Goal: Transaction & Acquisition: Subscribe to service/newsletter

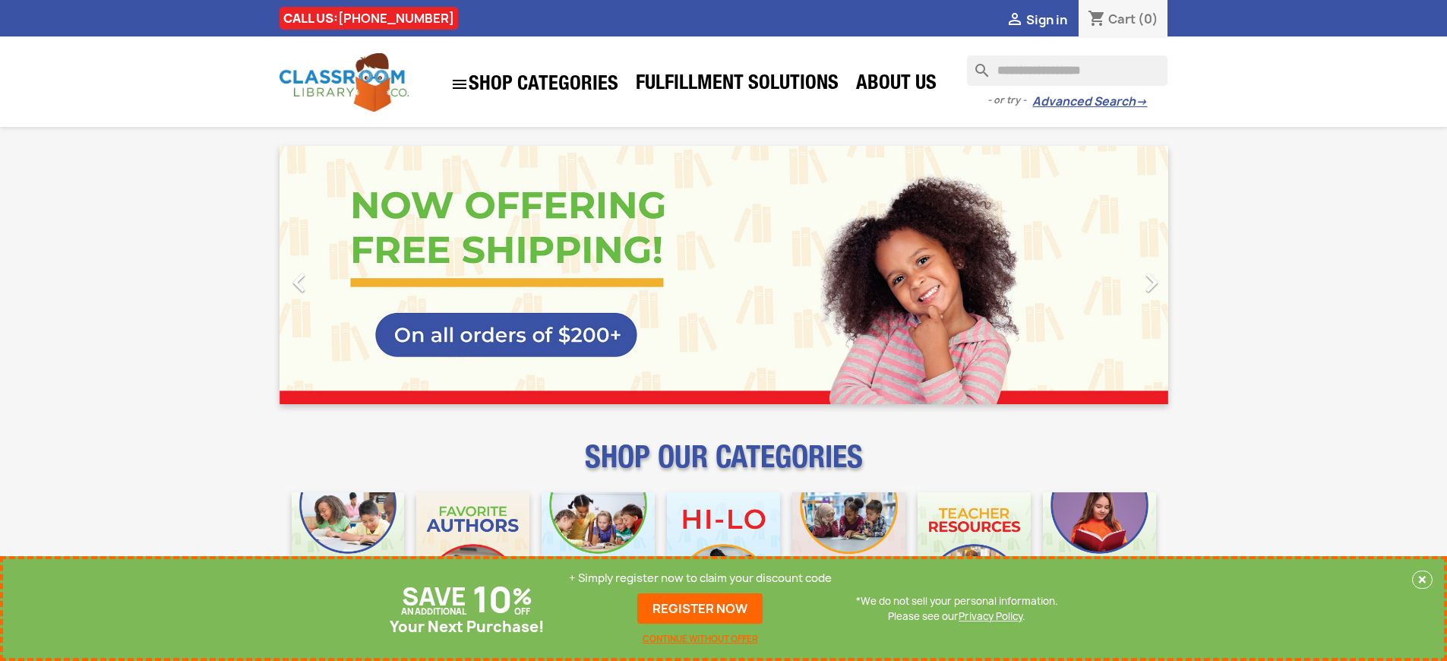
click at [700, 578] on p "+ Simply register now to claim your discount code" at bounding box center [700, 578] width 263 height 15
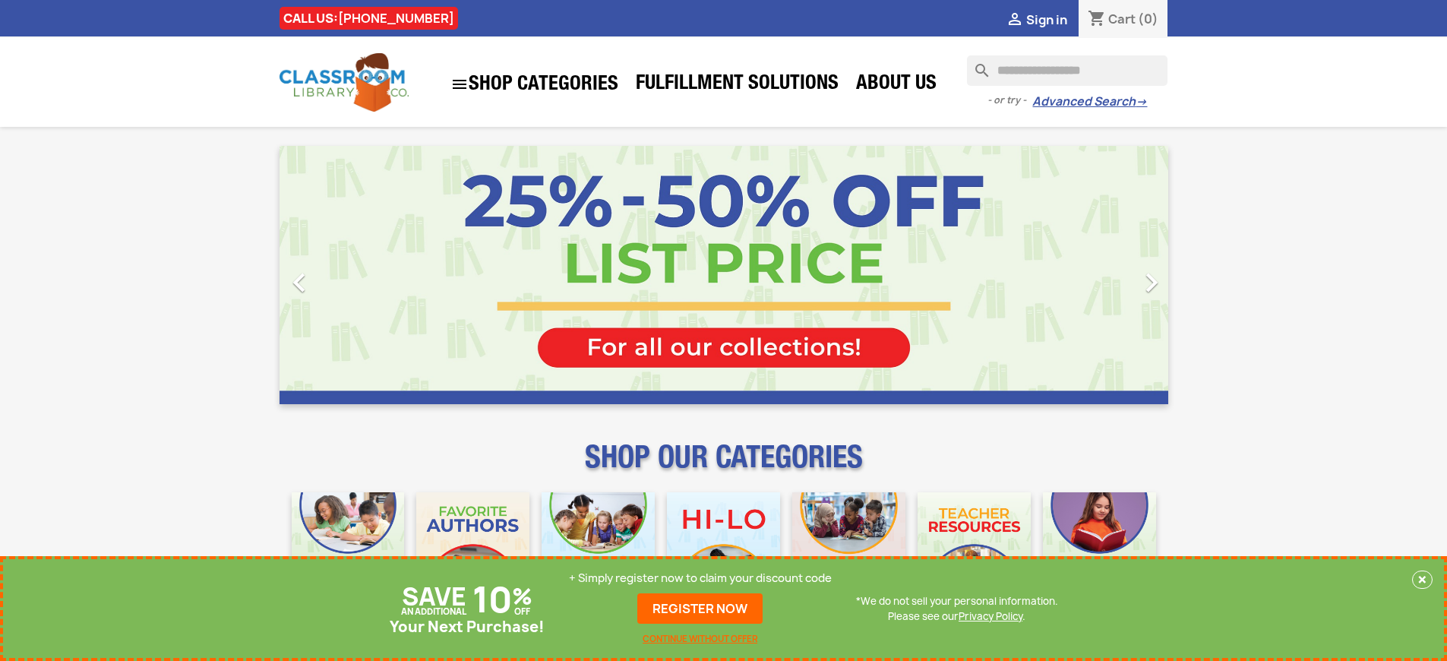
click at [700, 578] on p "+ Simply register now to claim your discount code" at bounding box center [700, 578] width 263 height 15
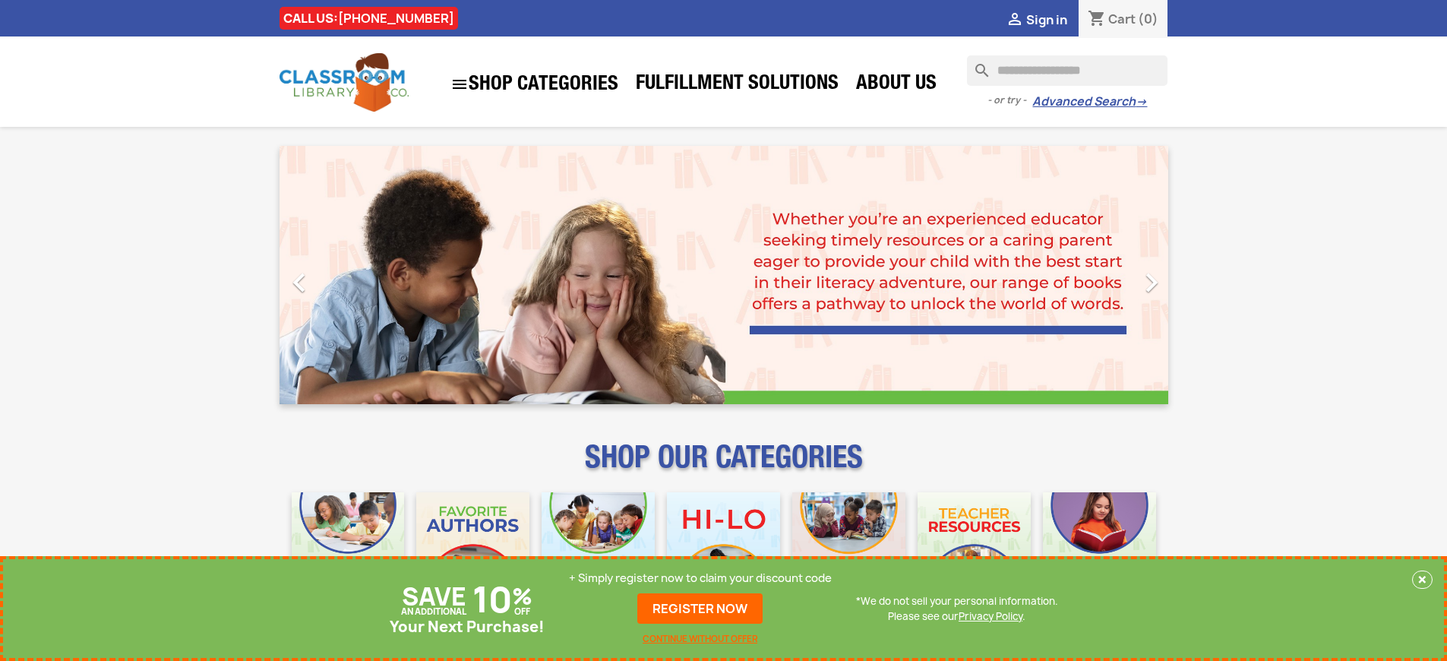
click at [700, 578] on p "+ Simply register now to claim your discount code" at bounding box center [700, 578] width 263 height 15
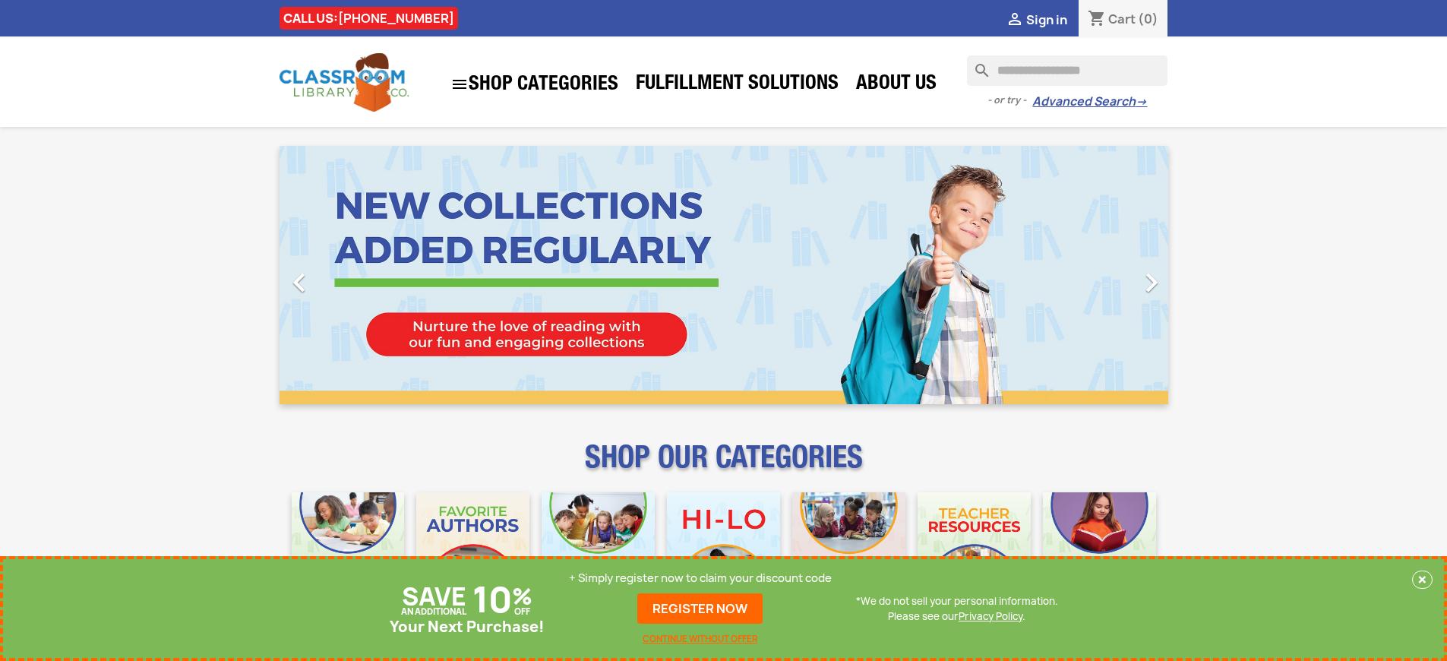
click at [700, 578] on p "+ Simply register now to claim your discount code" at bounding box center [700, 578] width 263 height 15
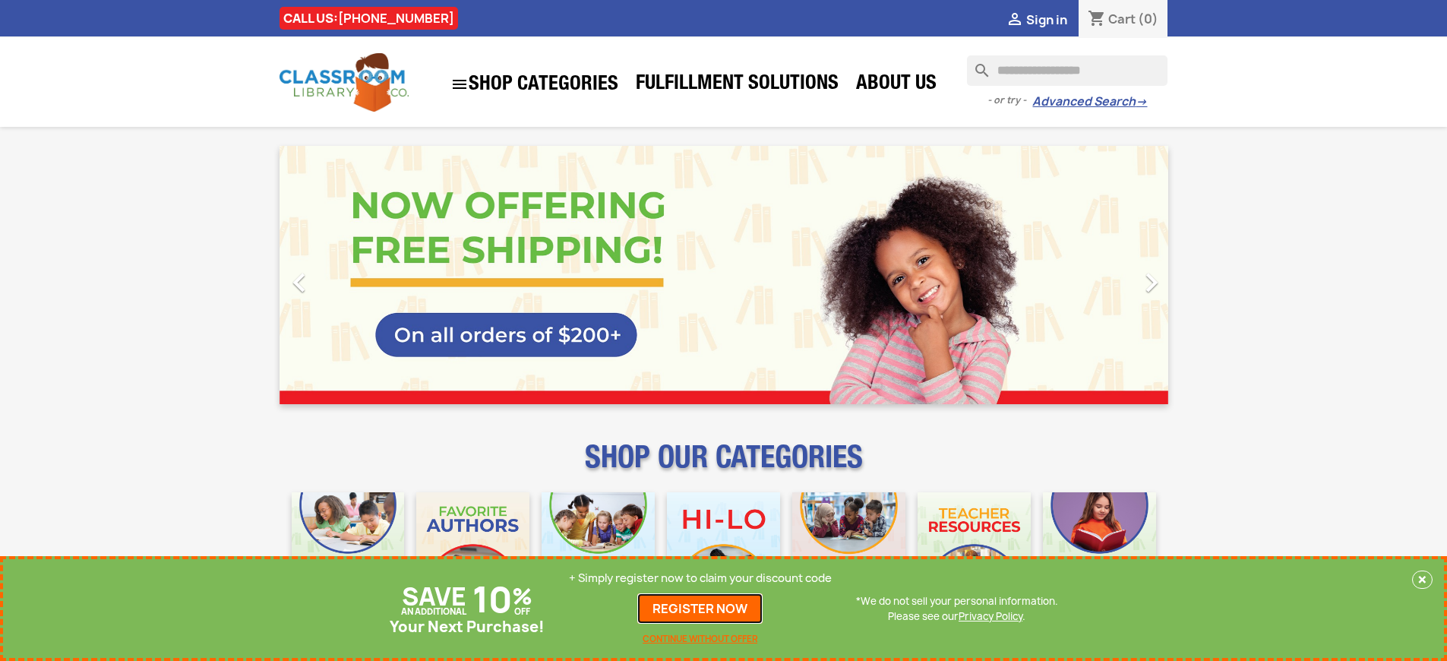
click at [700, 609] on link "REGISTER NOW" at bounding box center [699, 608] width 125 height 30
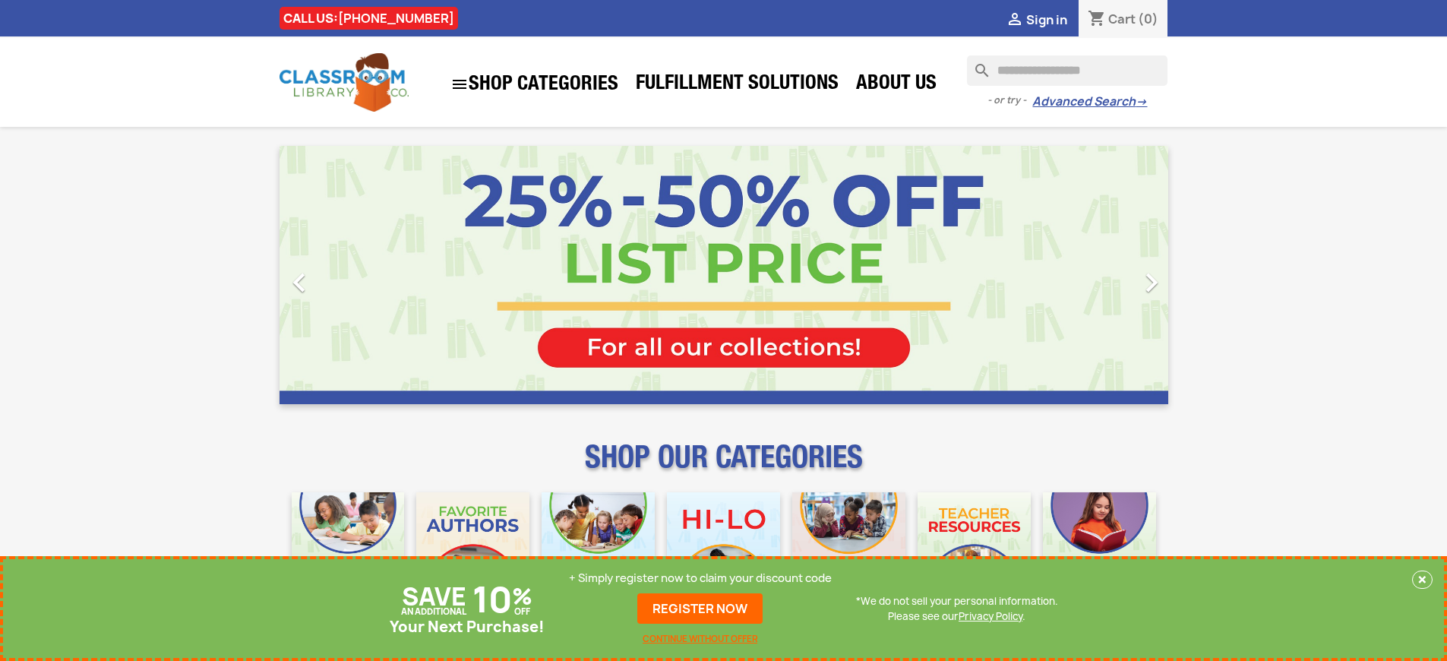
click at [700, 578] on p "+ Simply register now to claim your discount code" at bounding box center [700, 578] width 263 height 15
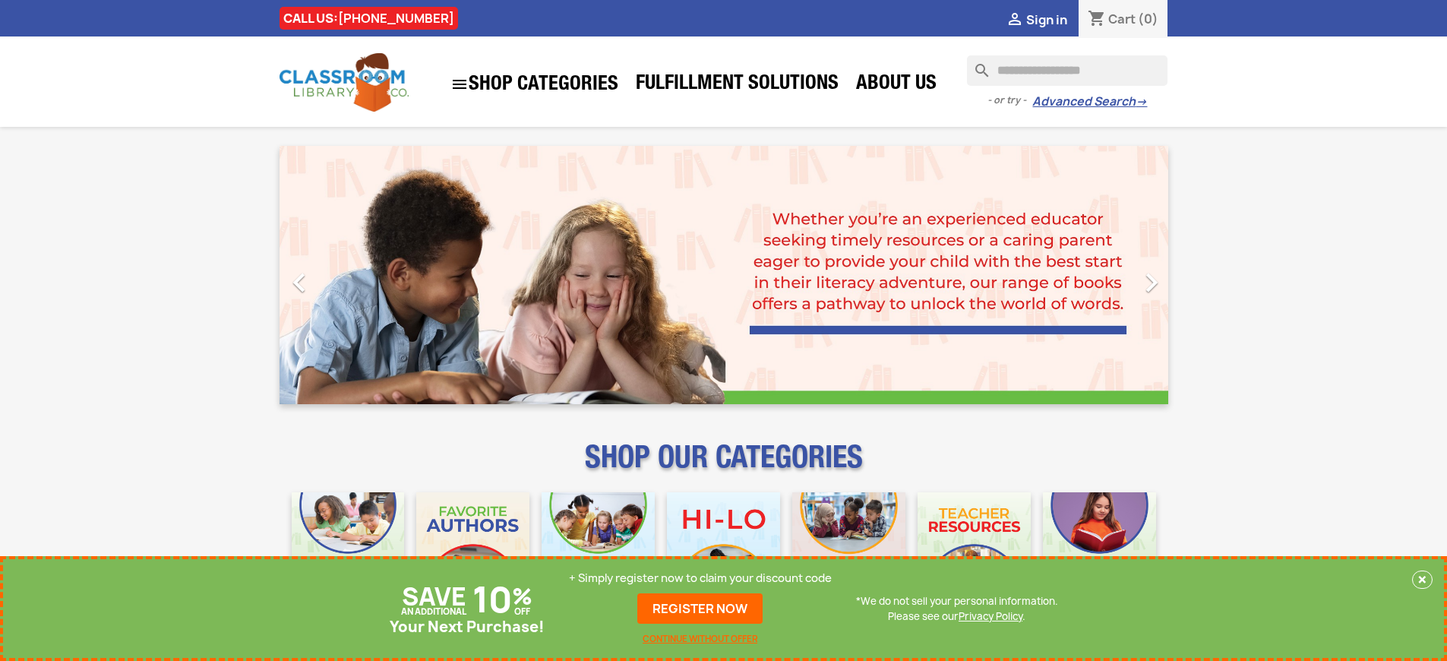
click at [700, 578] on p "+ Simply register now to claim your discount code" at bounding box center [700, 578] width 263 height 15
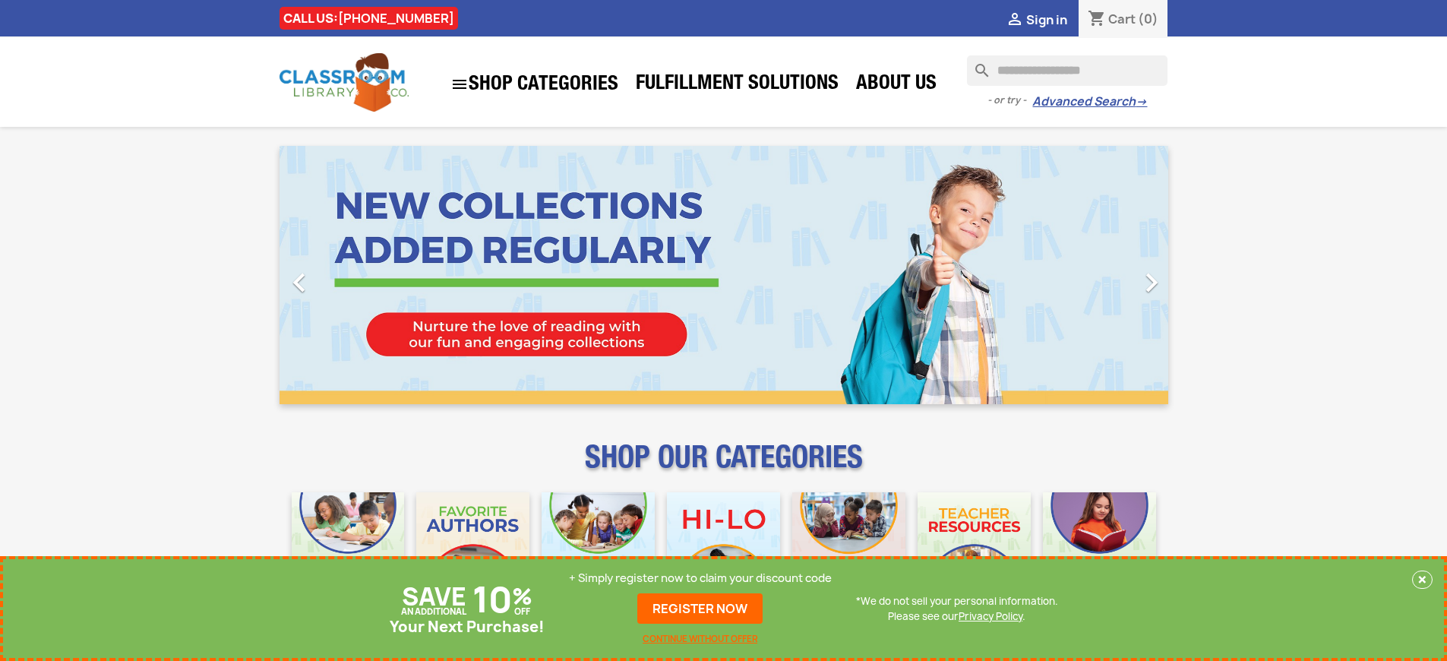
click at [700, 578] on p "+ Simply register now to claim your discount code" at bounding box center [700, 578] width 263 height 15
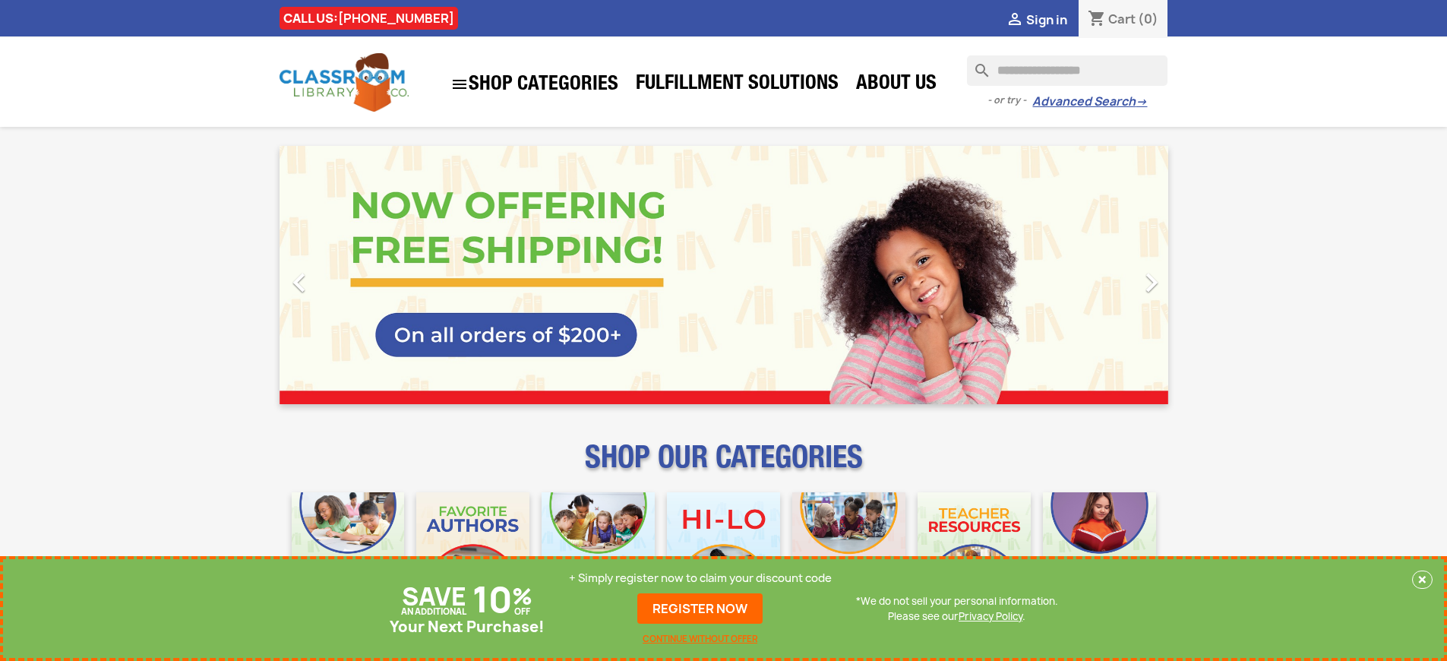
click at [700, 578] on p "+ Simply register now to claim your discount code" at bounding box center [700, 578] width 263 height 15
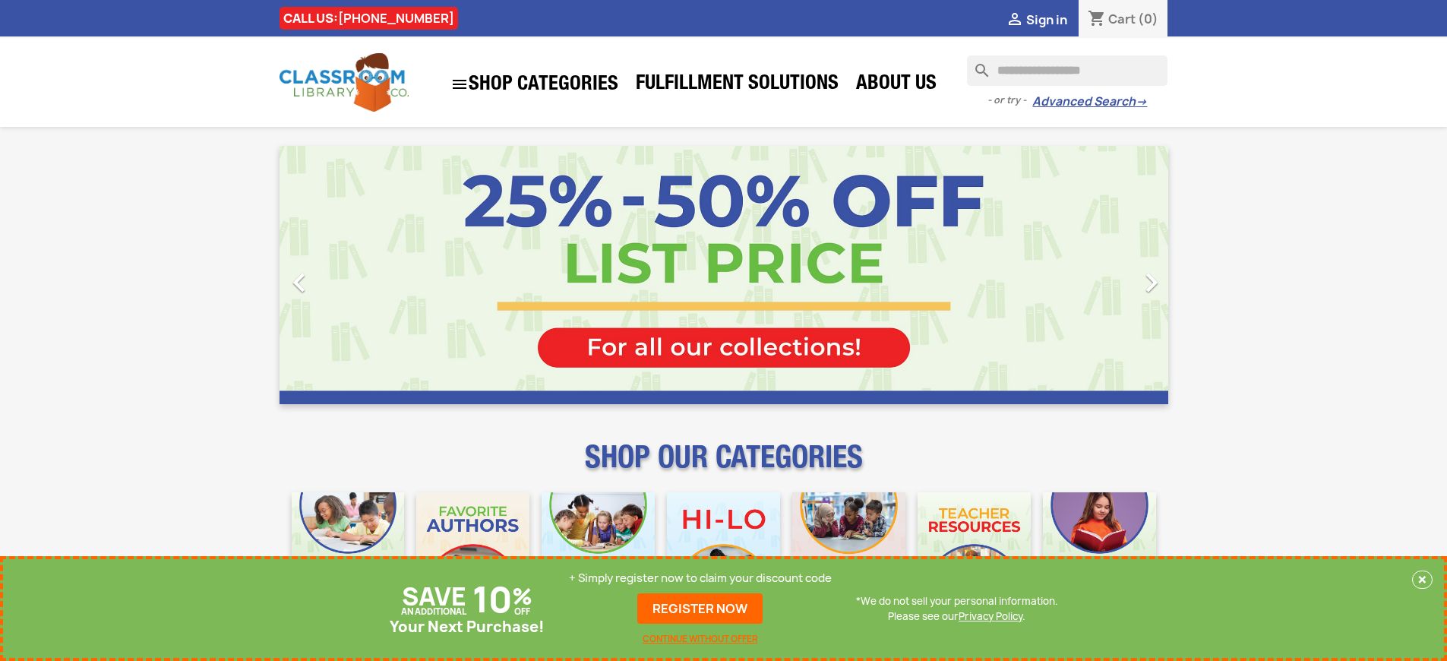
click at [700, 578] on p "+ Simply register now to claim your discount code" at bounding box center [700, 578] width 263 height 15
click at [700, 609] on link "REGISTER NOW" at bounding box center [699, 608] width 125 height 30
click at [700, 578] on p "+ Simply register now to claim your discount code" at bounding box center [700, 578] width 263 height 15
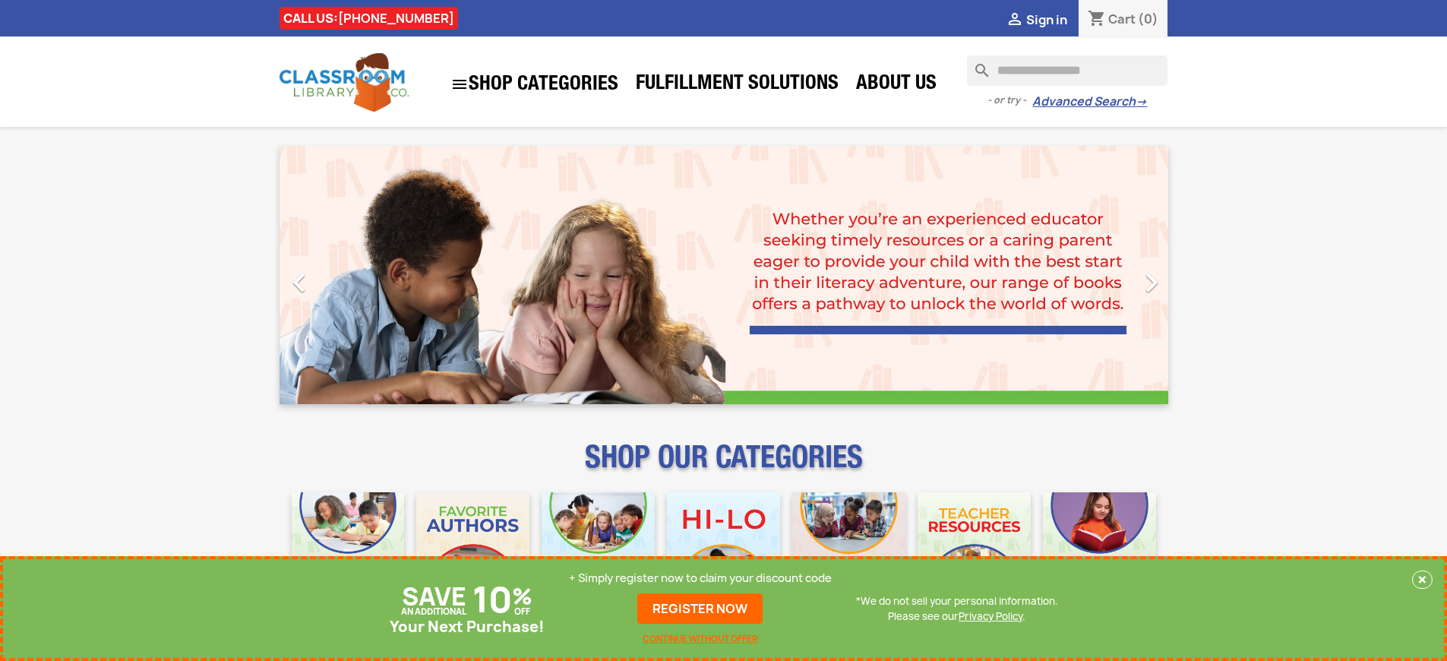
click at [700, 578] on p "+ Simply register now to claim your discount code" at bounding box center [700, 578] width 263 height 15
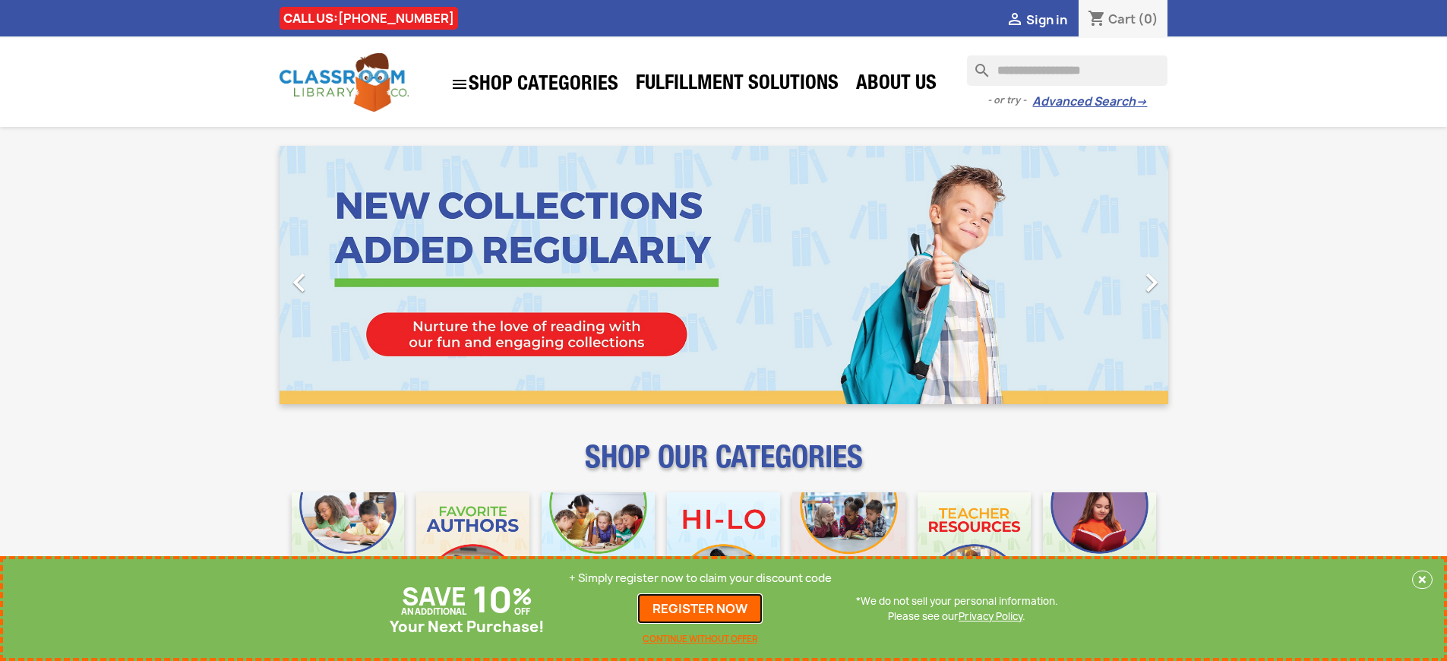
click at [700, 609] on link "REGISTER NOW" at bounding box center [699, 608] width 125 height 30
